Goal: Transaction & Acquisition: Purchase product/service

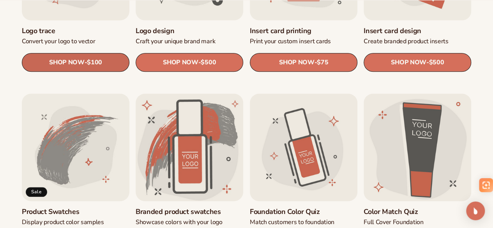
scroll to position [390, 0]
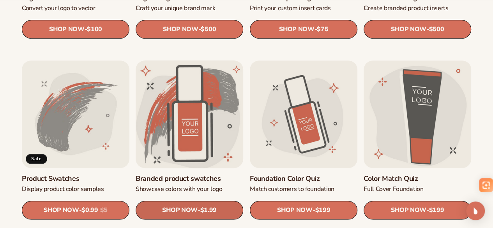
click at [216, 207] on span "$1.99" at bounding box center [208, 210] width 16 height 7
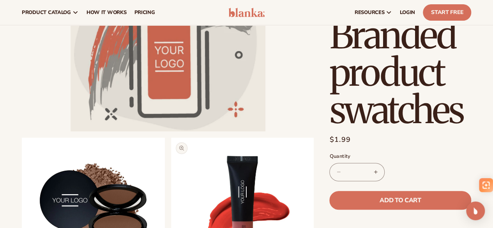
scroll to position [78, 0]
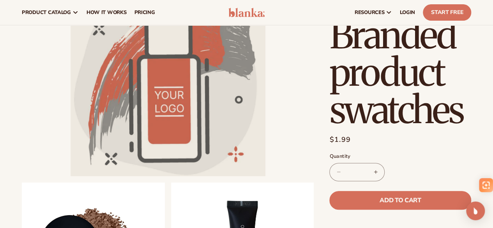
click at [71, 176] on button "Open media 1 in modal" at bounding box center [71, 176] width 0 height 0
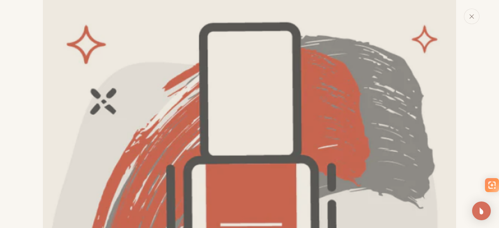
scroll to position [0, 0]
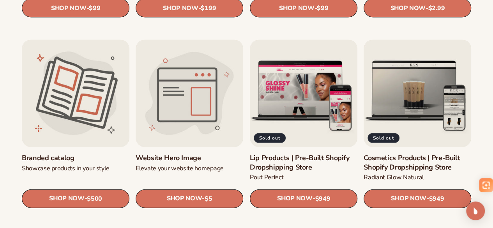
scroll to position [780, 0]
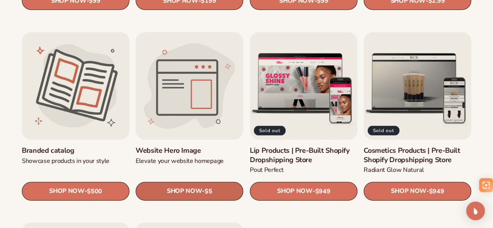
click at [207, 188] on span "$5" at bounding box center [208, 191] width 7 height 7
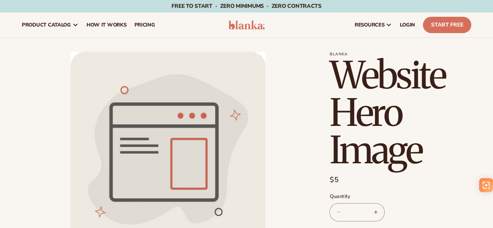
scroll to position [78, 0]
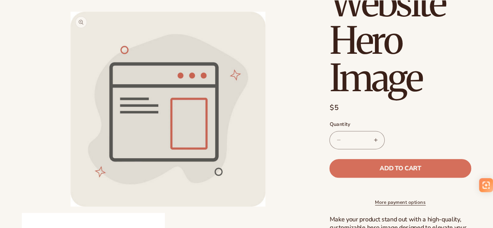
click at [71, 207] on button "Open media 1 in modal" at bounding box center [71, 207] width 0 height 0
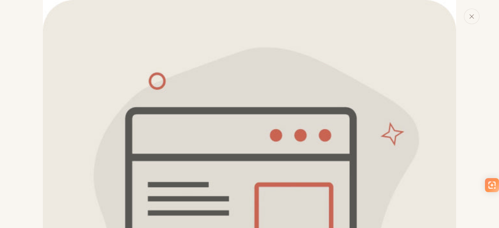
click at [186, 94] on img "Media gallery" at bounding box center [249, 206] width 413 height 413
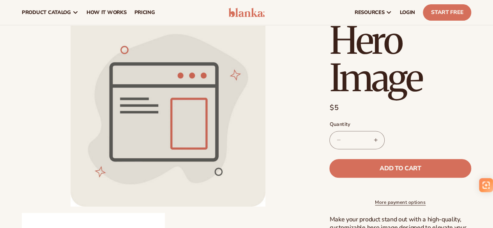
scroll to position [0, 0]
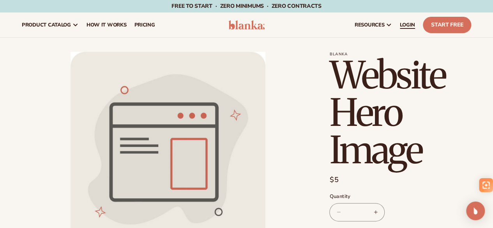
click at [416, 21] on link "LOGIN" at bounding box center [407, 24] width 23 height 25
